Goal: Information Seeking & Learning: Check status

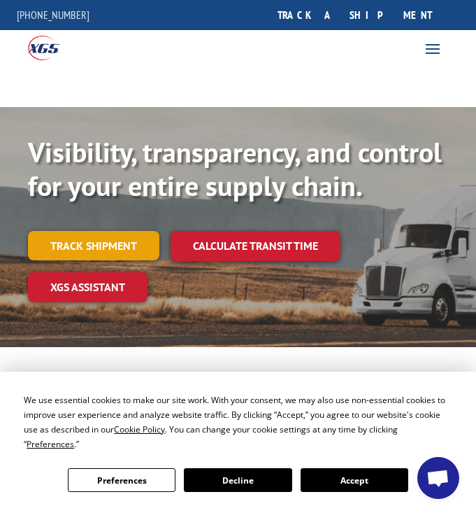
click at [116, 244] on link "Track shipment" at bounding box center [94, 245] width 132 height 29
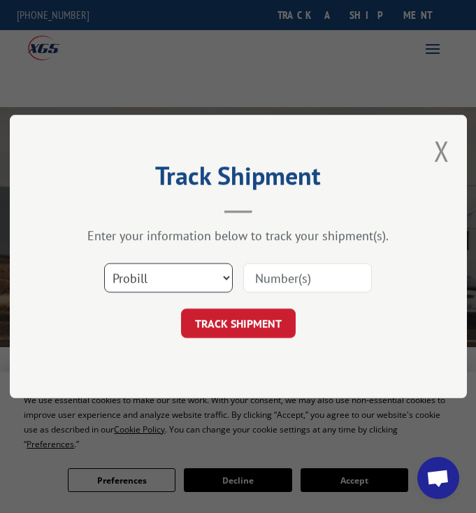
click at [227, 278] on select "Select category... Probill BOL PO" at bounding box center [168, 277] width 129 height 29
select select "bol"
click at [104, 263] on select "Select category... Probill BOL PO" at bounding box center [168, 277] width 129 height 29
click at [277, 283] on input at bounding box center [307, 277] width 129 height 29
type input "2872297"
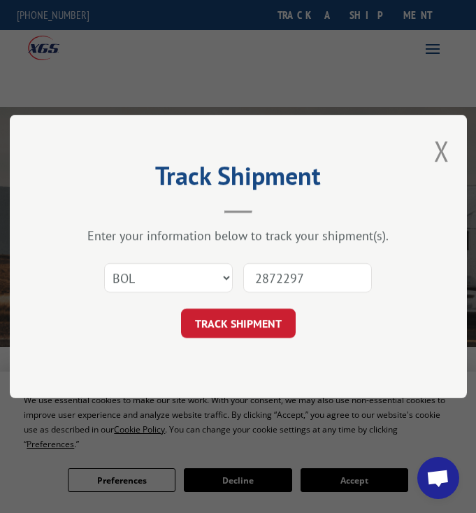
click button "TRACK SHIPMENT" at bounding box center [238, 323] width 115 height 29
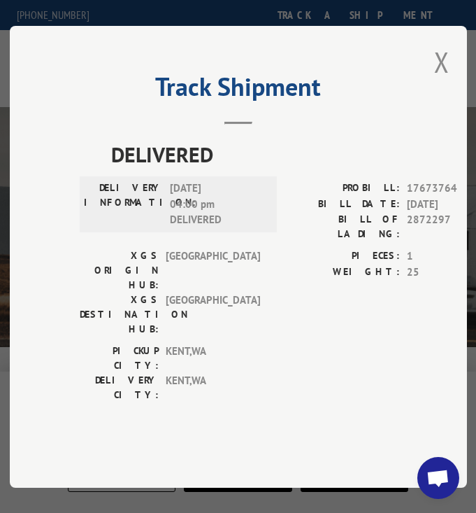
drag, startPoint x: 443, startPoint y: 84, endPoint x: 404, endPoint y: 123, distance: 55.4
click at [443, 80] on button "Close modal" at bounding box center [441, 61] width 15 height 37
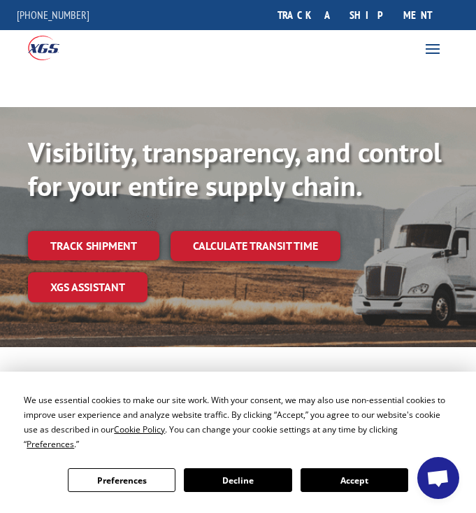
drag, startPoint x: 104, startPoint y: 239, endPoint x: 125, endPoint y: 238, distance: 21.0
click at [104, 239] on link "Track shipment" at bounding box center [94, 245] width 132 height 29
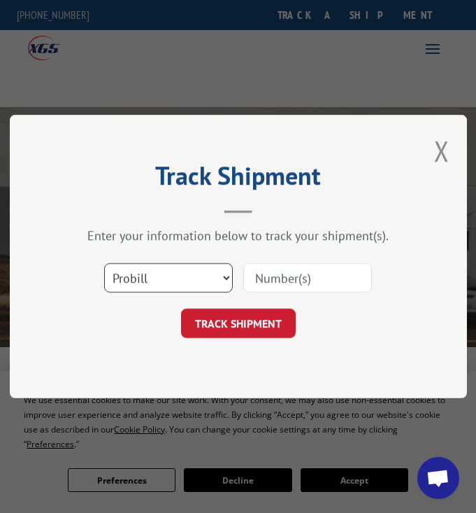
click at [225, 278] on select "Select category... Probill BOL PO" at bounding box center [168, 277] width 129 height 29
select select "bol"
click at [104, 263] on select "Select category... Probill BOL PO" at bounding box center [168, 277] width 129 height 29
click at [292, 282] on input at bounding box center [307, 277] width 129 height 29
type input "2874087"
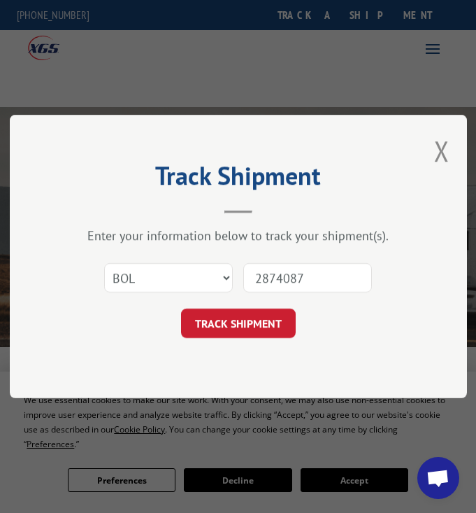
click button "TRACK SHIPMENT" at bounding box center [238, 323] width 115 height 29
